Goal: Check status: Check status

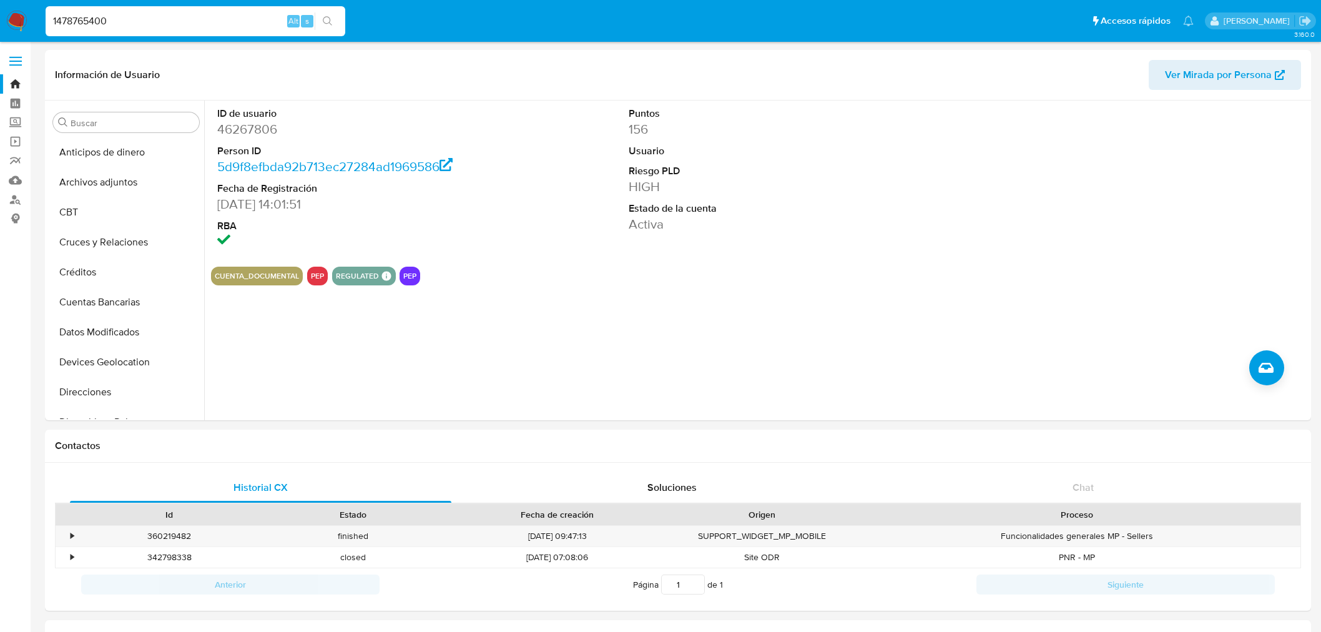
select select "10"
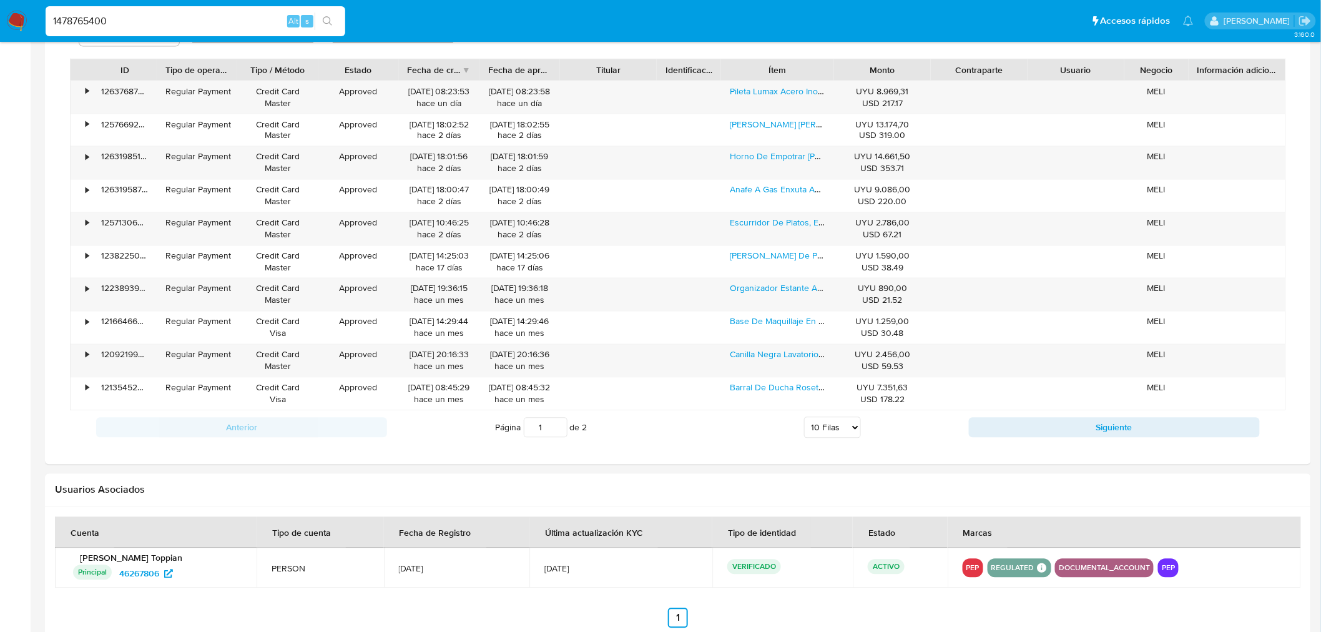
type input "1478765400"
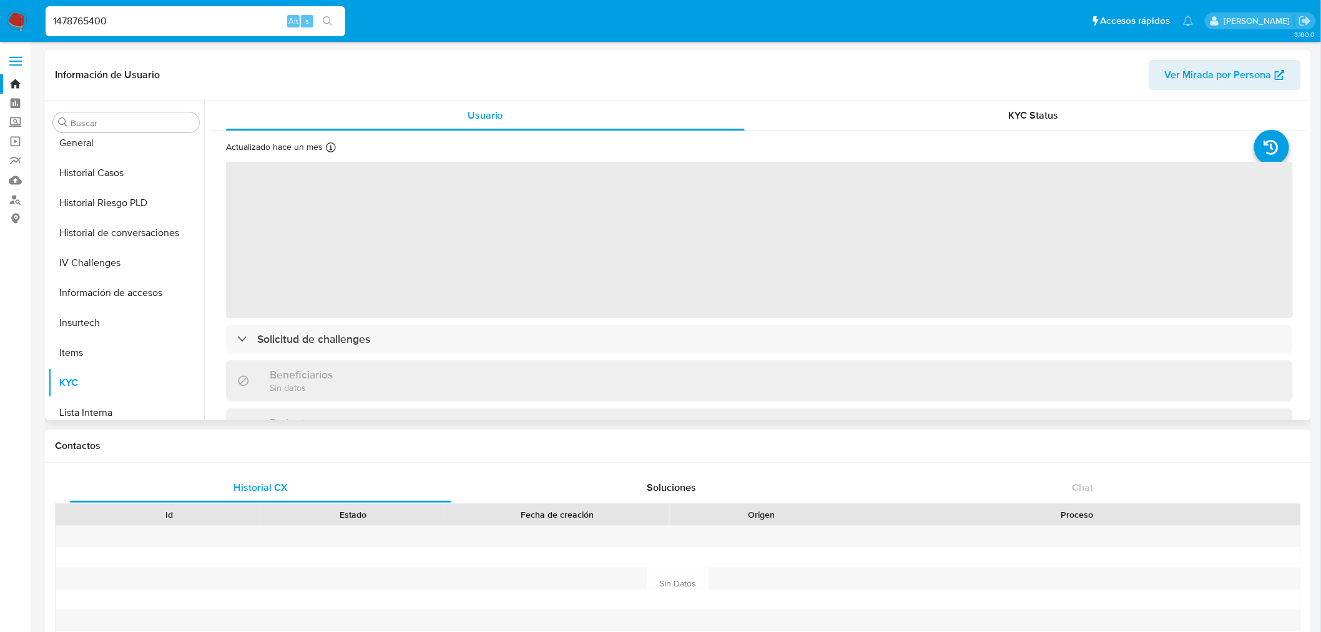
scroll to position [279, 0]
select select "10"
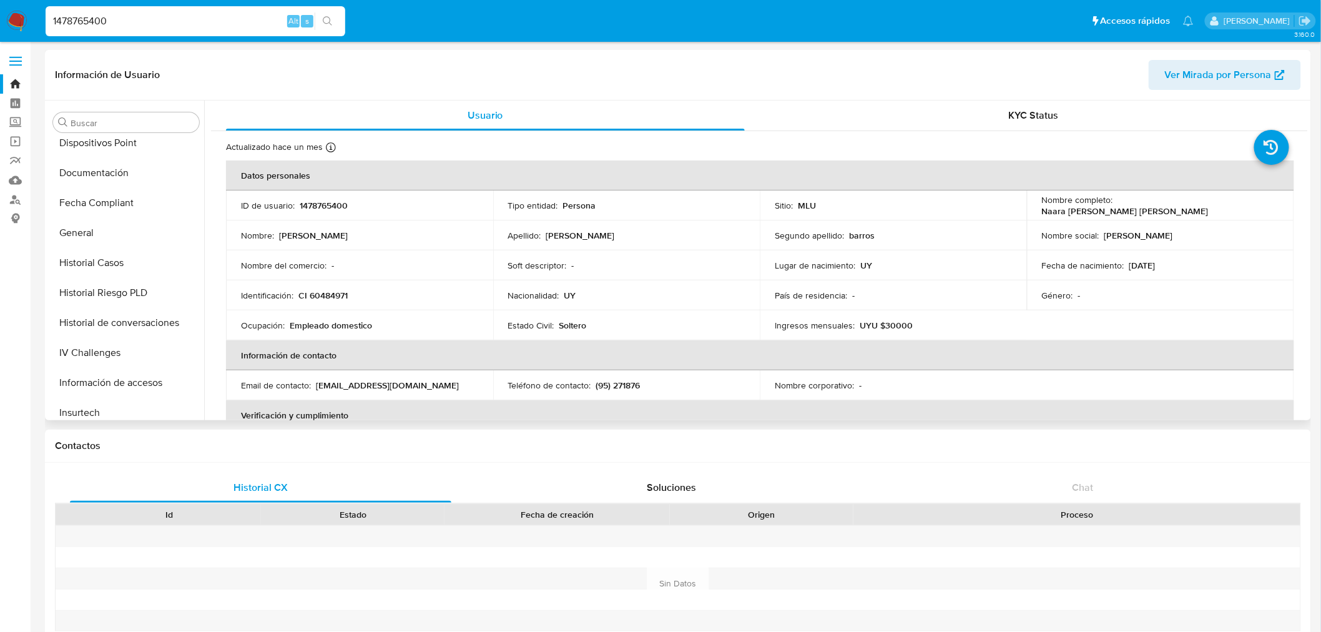
click at [377, 335] on td "Ocupación : Empleado domestico" at bounding box center [359, 325] width 267 height 30
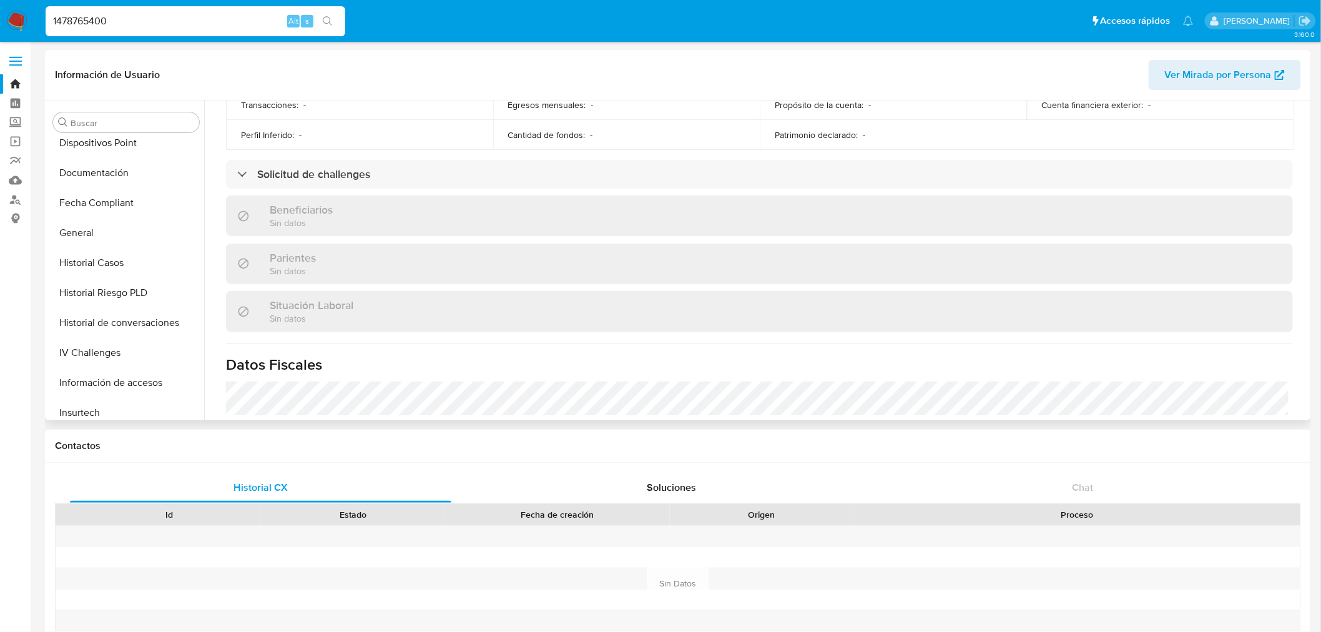
scroll to position [485, 0]
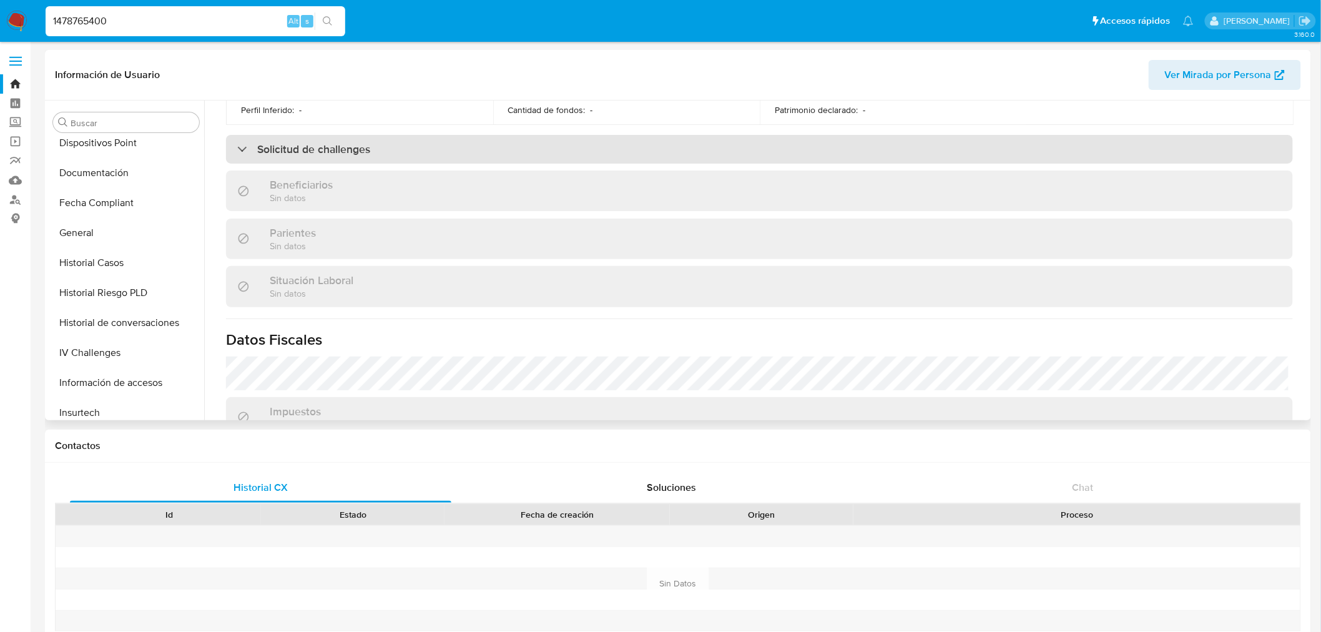
click at [354, 158] on div "Solicitud de challenges" at bounding box center [759, 149] width 1067 height 29
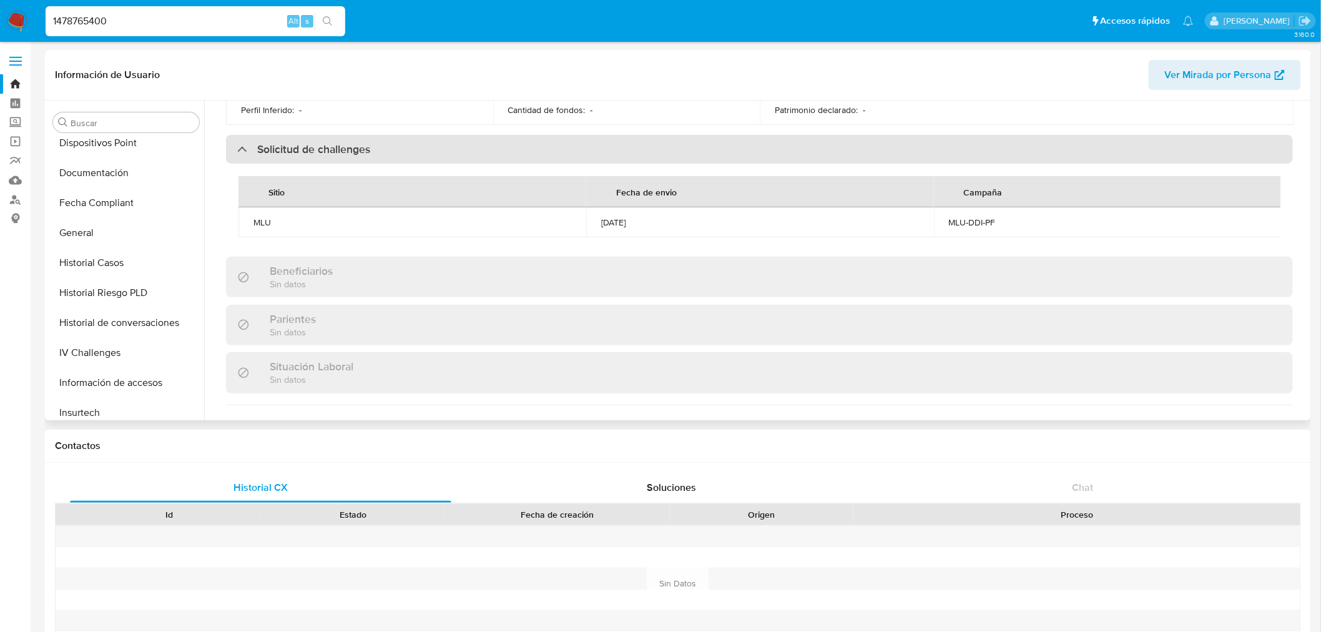
click at [354, 158] on div "Solicitud de challenges" at bounding box center [759, 149] width 1067 height 29
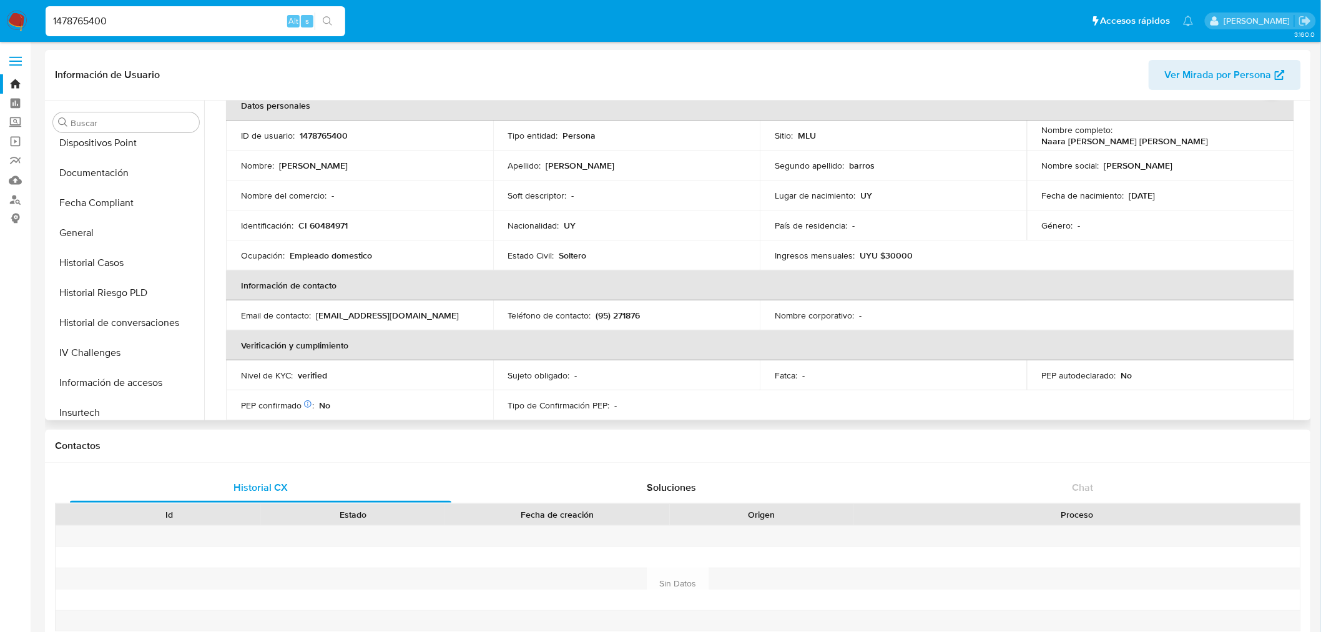
scroll to position [0, 0]
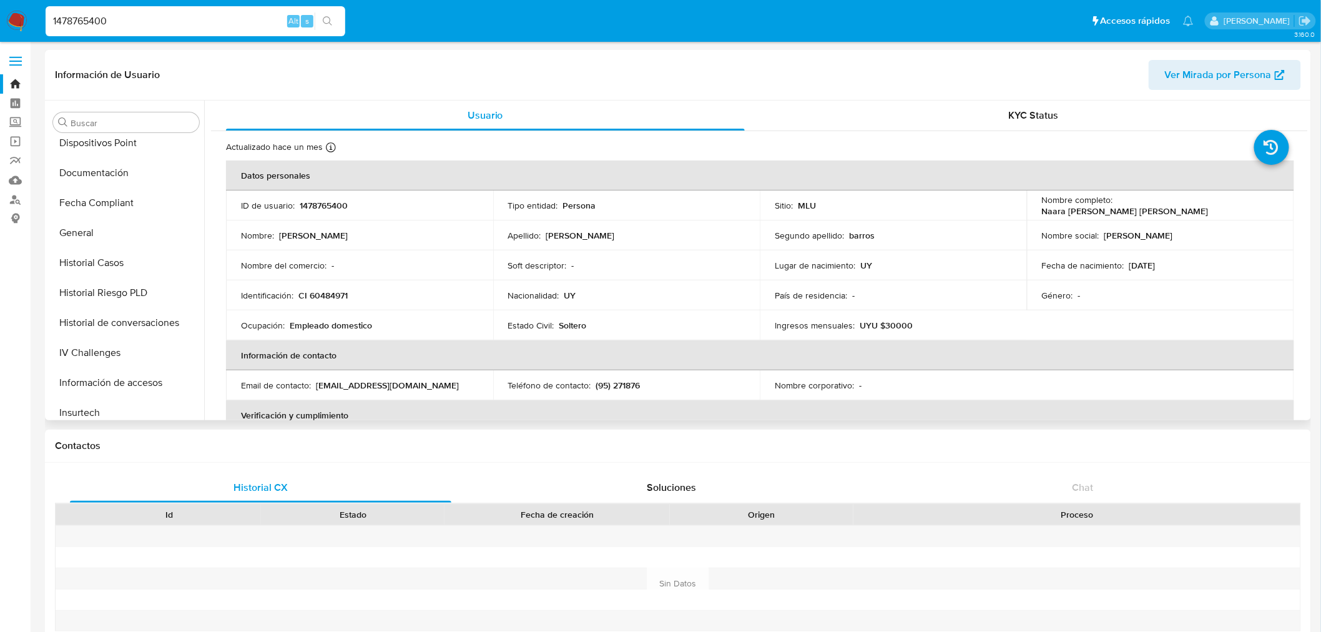
click at [1032, 96] on div "Información de Usuario Ver Mirada por Persona" at bounding box center [678, 75] width 1266 height 51
click at [1009, 108] on span "KYC Status" at bounding box center [1034, 115] width 50 height 14
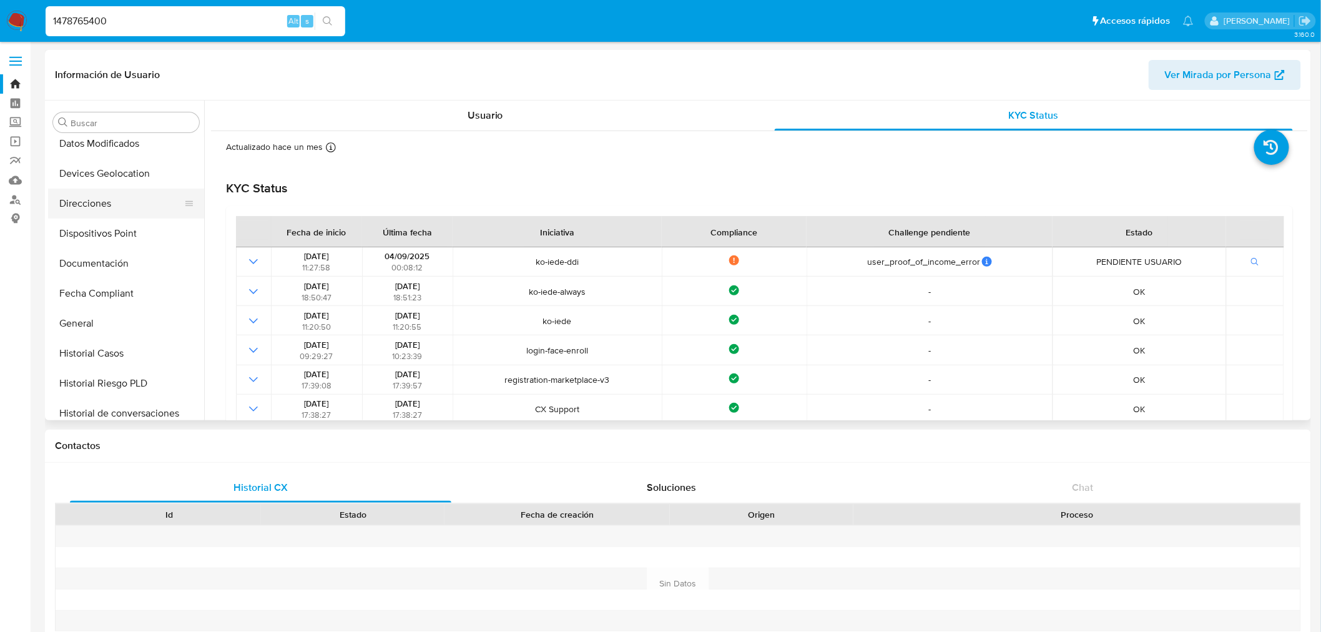
scroll to position [140, 0]
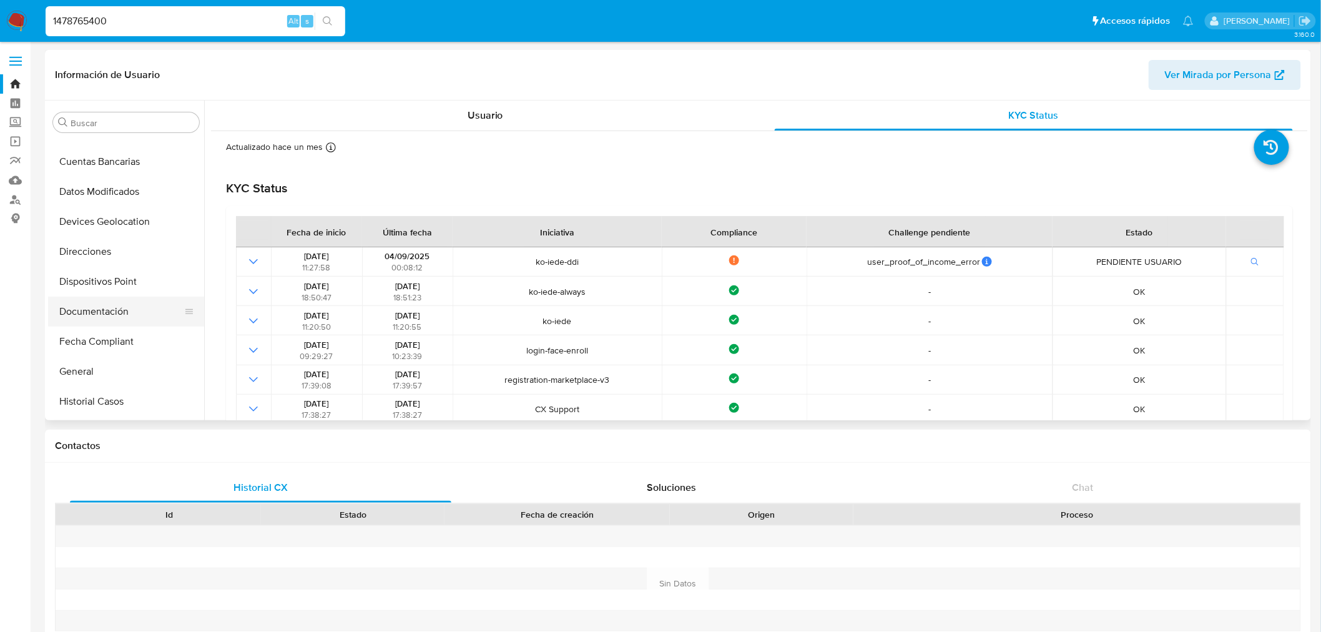
click at [115, 298] on button "Documentación" at bounding box center [121, 311] width 146 height 30
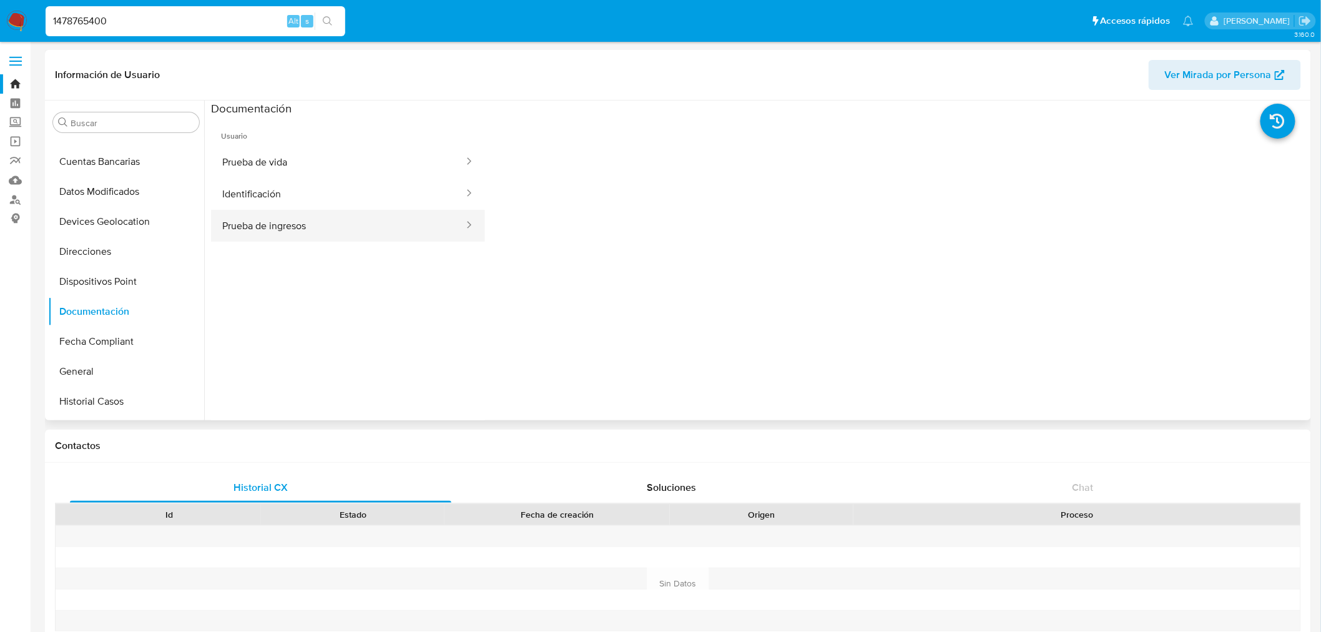
click at [346, 230] on button "Prueba de ingresos" at bounding box center [338, 226] width 254 height 32
